Goal: Book appointment/travel/reservation

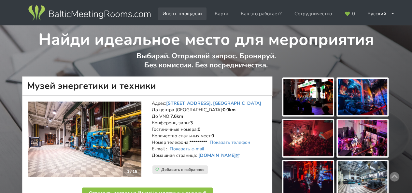
click at [195, 11] on link "Ивент-площадки" at bounding box center [182, 13] width 49 height 13
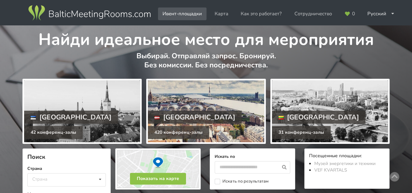
click at [206, 110] on div at bounding box center [206, 111] width 116 height 62
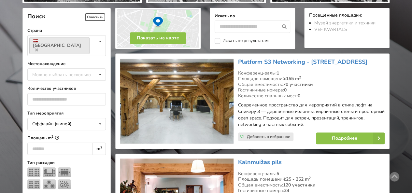
scroll to position [154, 0]
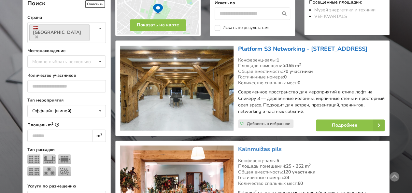
click at [253, 49] on link "Platform S3 Networking - [STREET_ADDRESS]" at bounding box center [302, 49] width 129 height 8
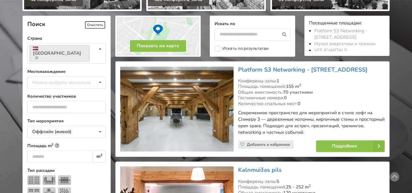
scroll to position [76, 0]
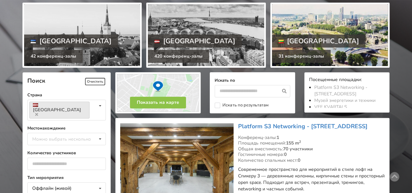
click at [312, 32] on div at bounding box center [330, 35] width 116 height 62
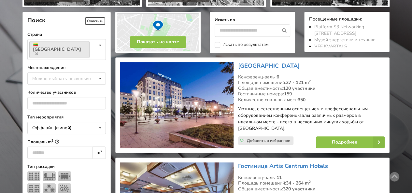
scroll to position [140, 0]
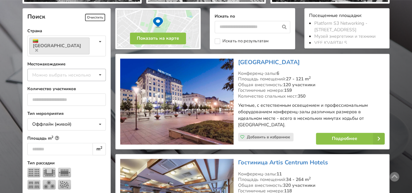
click at [91, 71] on div "Можно выбрать несколько" at bounding box center [68, 74] width 75 height 7
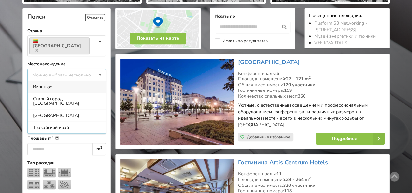
click at [88, 81] on div "Вильнюс" at bounding box center [67, 87] width 78 height 12
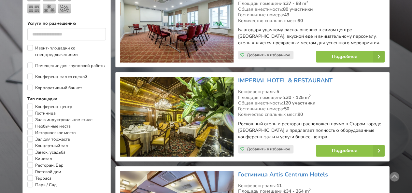
scroll to position [311, 0]
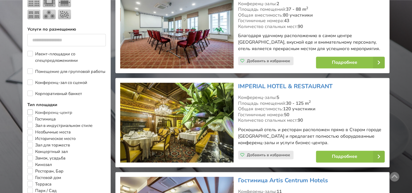
click at [69, 109] on label "Конференц-центр" at bounding box center [49, 112] width 45 height 7
